Goal: Check status: Check status

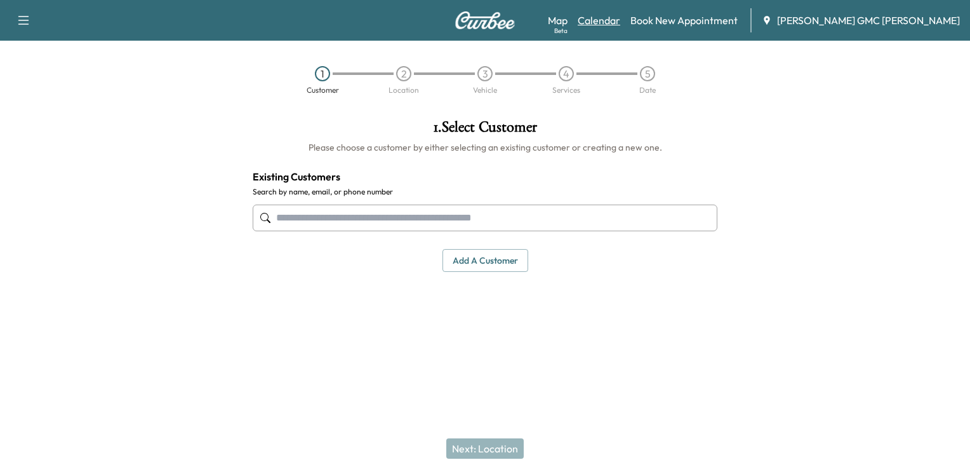
click at [620, 21] on link "Calendar" at bounding box center [599, 20] width 43 height 15
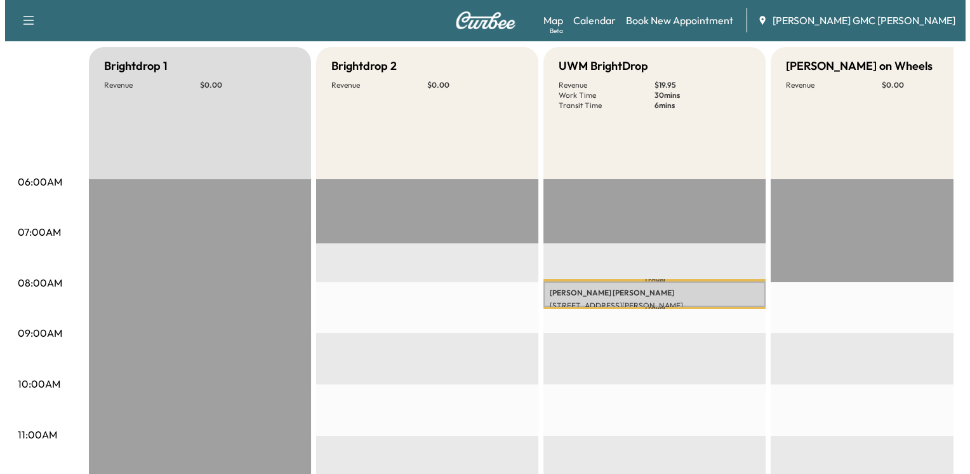
scroll to position [127, 0]
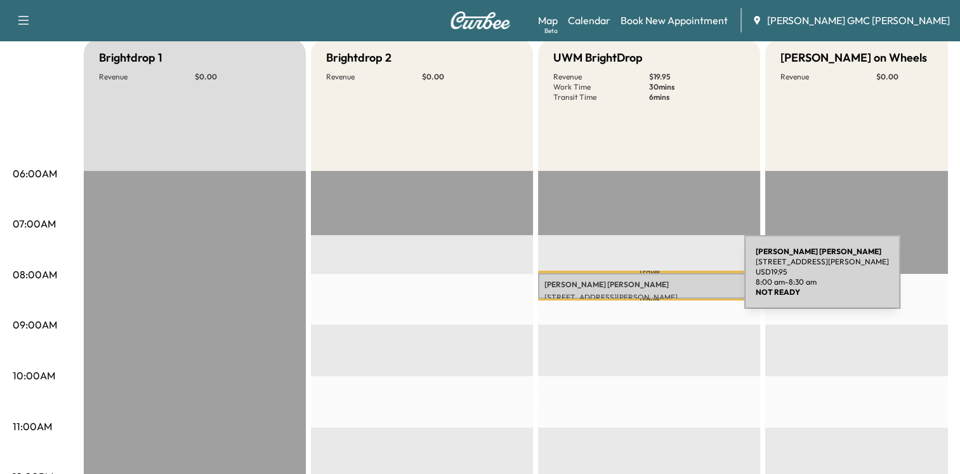
click at [649, 279] on p "[PERSON_NAME]" at bounding box center [649, 284] width 209 height 10
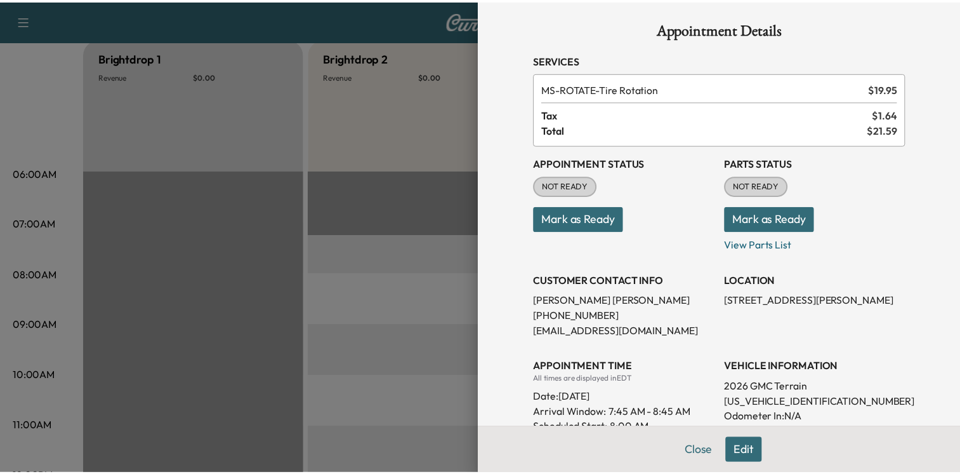
scroll to position [0, 0]
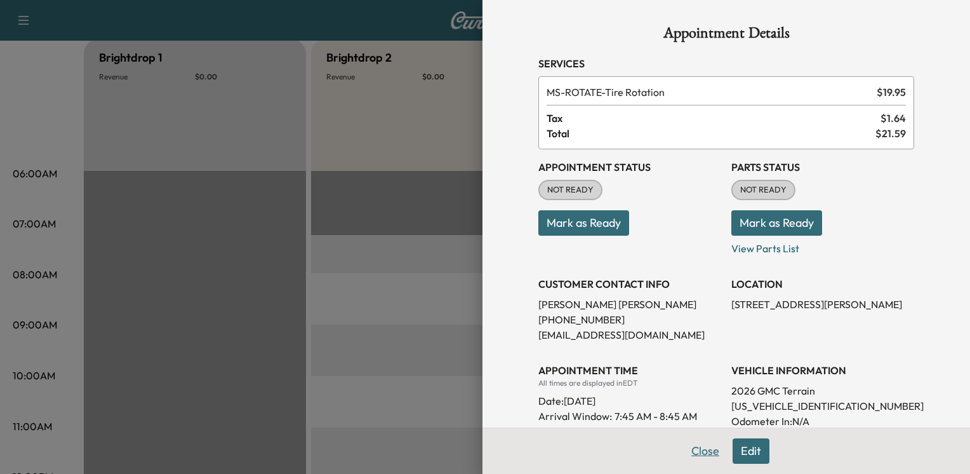
click at [695, 450] on button "Close" at bounding box center [705, 450] width 44 height 25
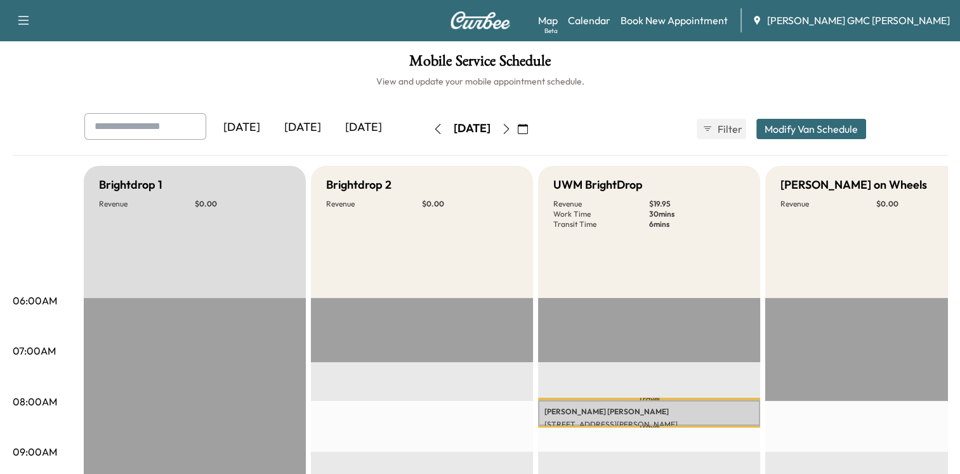
click at [512, 129] on icon "button" at bounding box center [506, 129] width 10 height 10
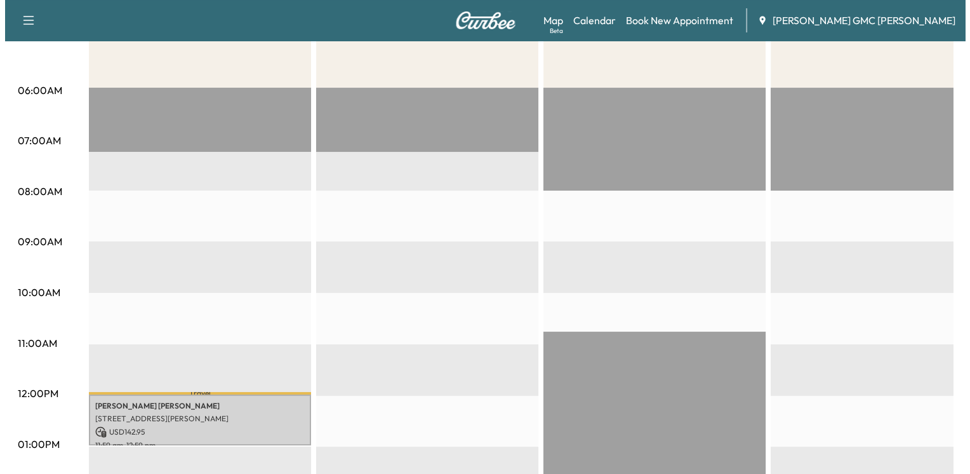
scroll to position [381, 0]
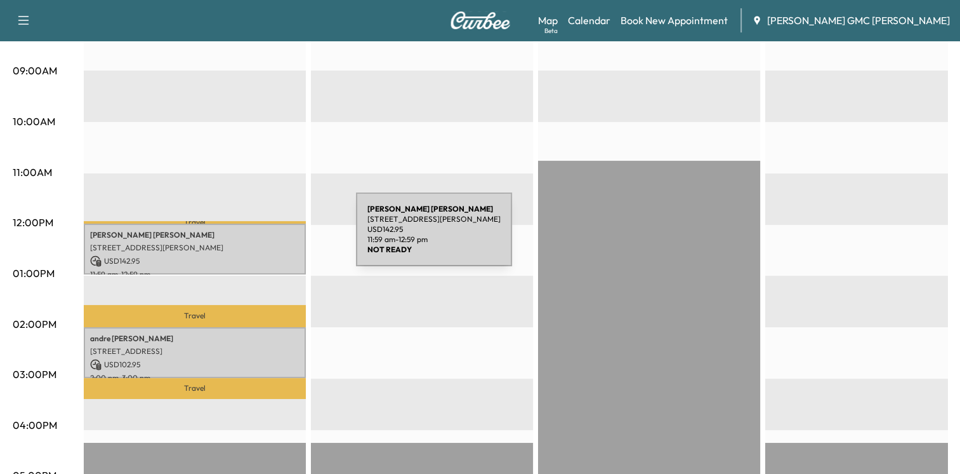
click at [261, 237] on div "[PERSON_NAME] [STREET_ADDRESS][PERSON_NAME] USD 142.95 11:59 am - 12:59 pm" at bounding box center [195, 248] width 222 height 51
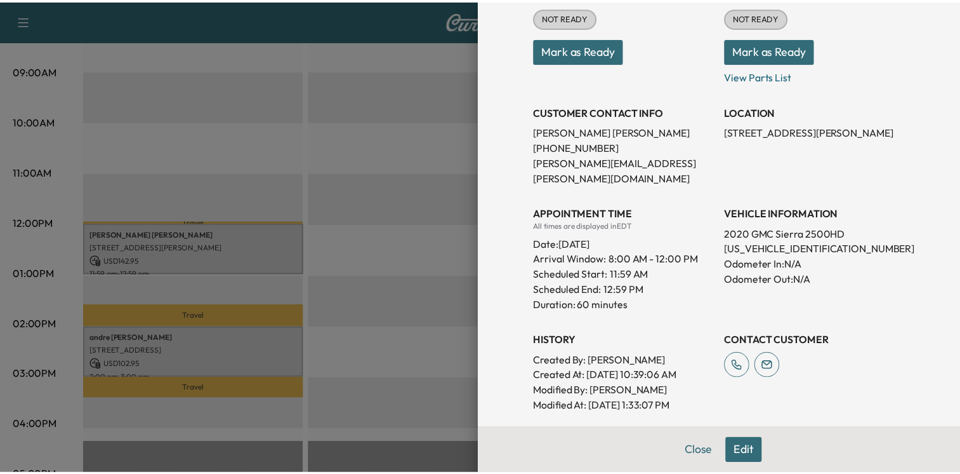
scroll to position [317, 0]
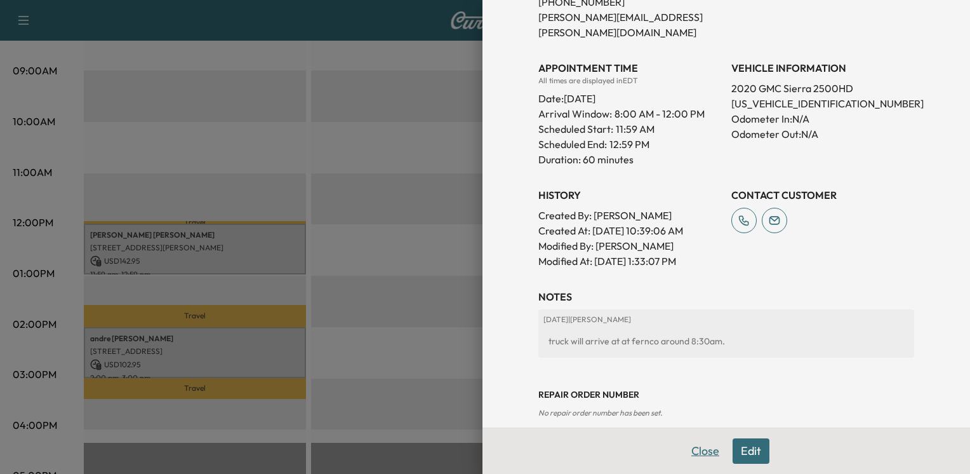
click at [683, 453] on button "Close" at bounding box center [705, 450] width 44 height 25
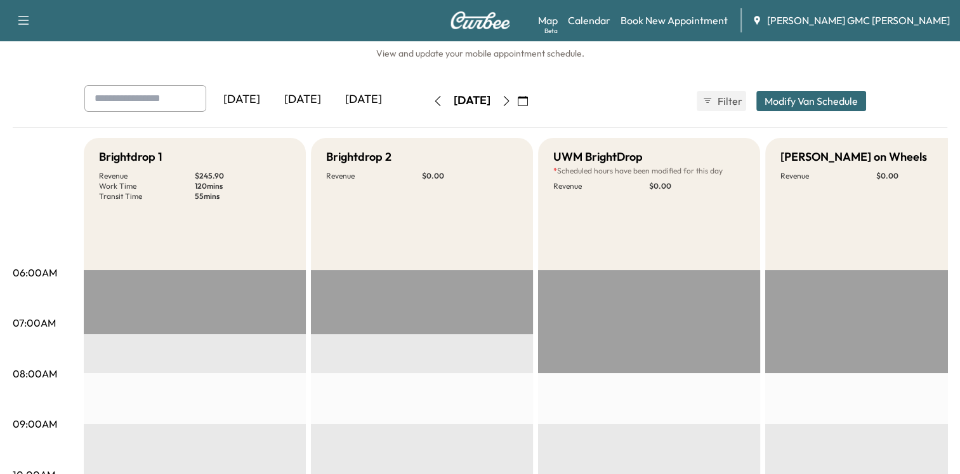
scroll to position [0, 0]
